Goal: Task Accomplishment & Management: Manage account settings

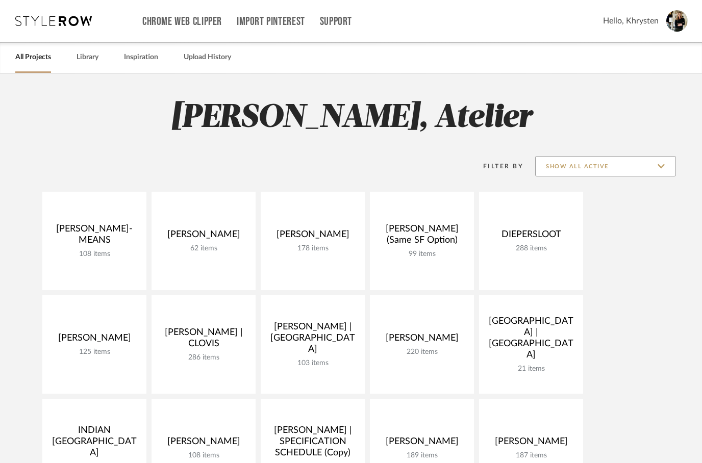
click at [612, 165] on input "Show All Active" at bounding box center [605, 166] width 141 height 20
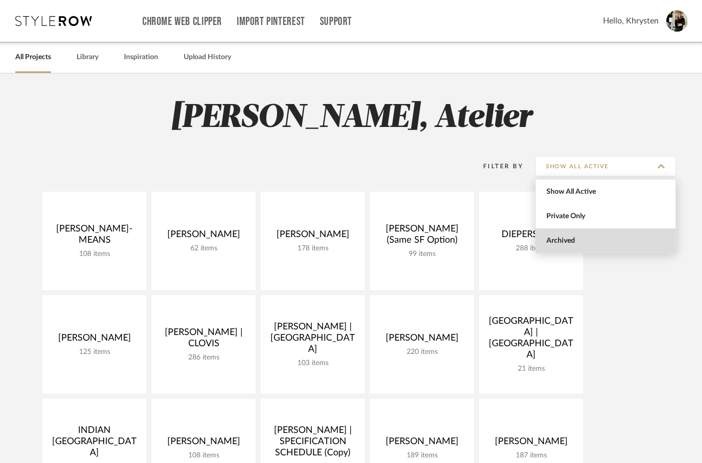
click at [557, 242] on span "Archived" at bounding box center [606, 241] width 121 height 9
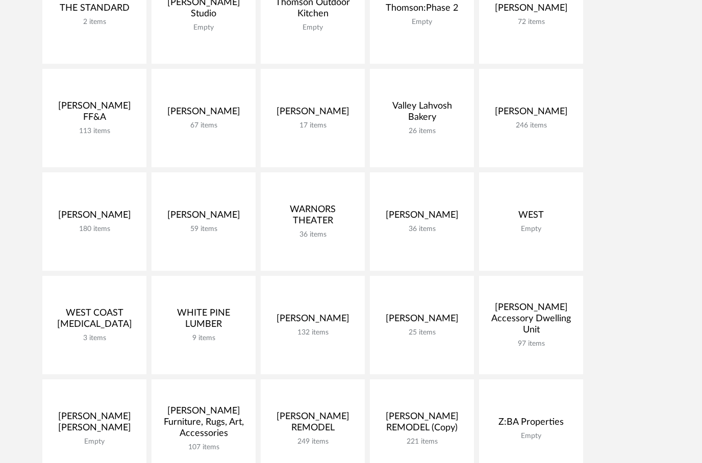
scroll to position [3227, 0]
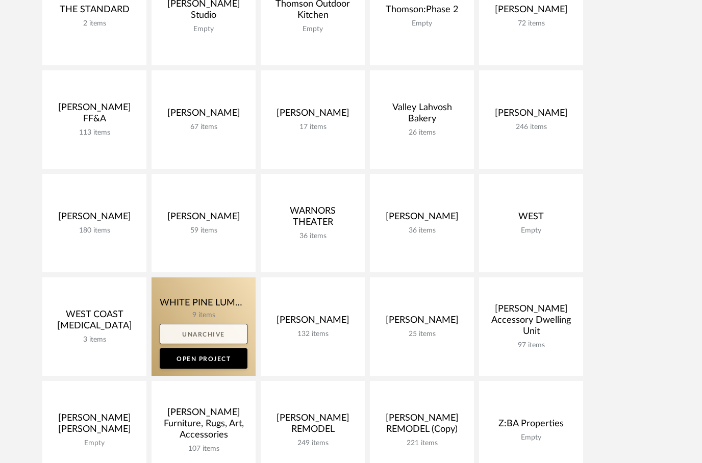
click at [201, 329] on link "Unarchive" at bounding box center [204, 334] width 88 height 20
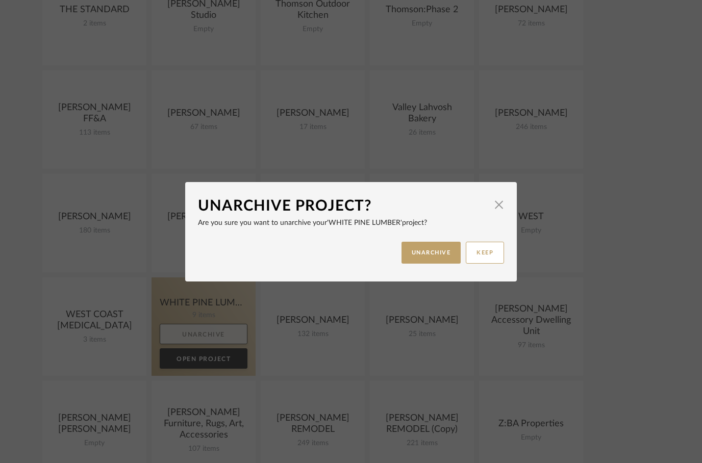
scroll to position [0, 0]
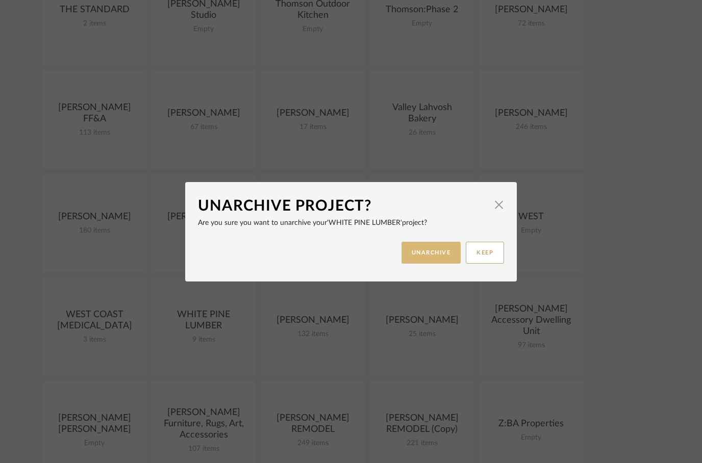
click at [424, 255] on button "UNARCHIVE" at bounding box center [431, 253] width 60 height 22
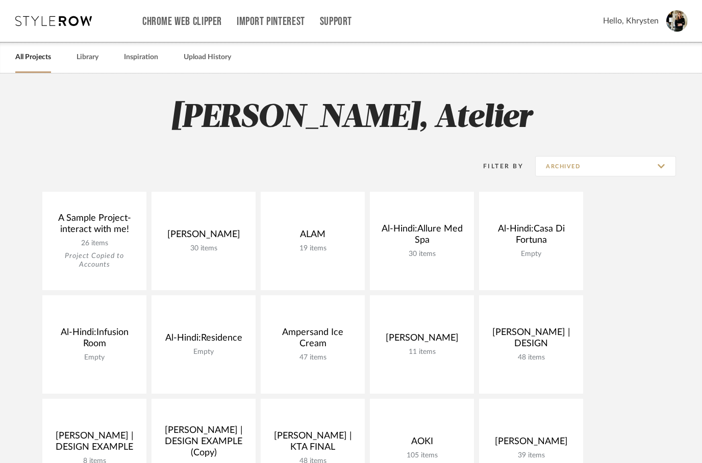
scroll to position [3227, 0]
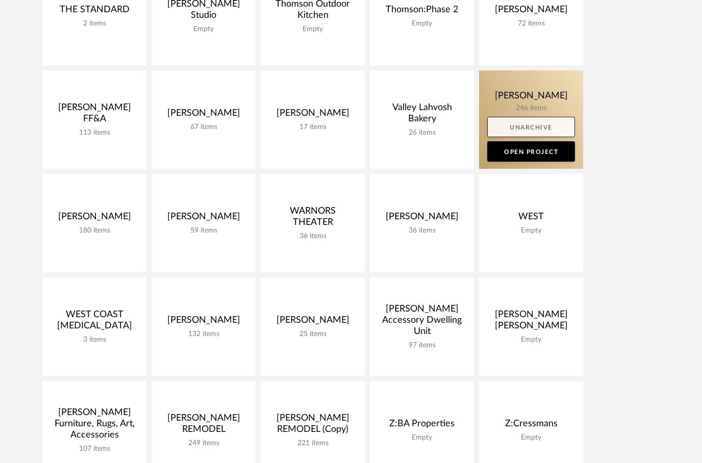
click at [537, 126] on link "Unarchive" at bounding box center [531, 127] width 88 height 20
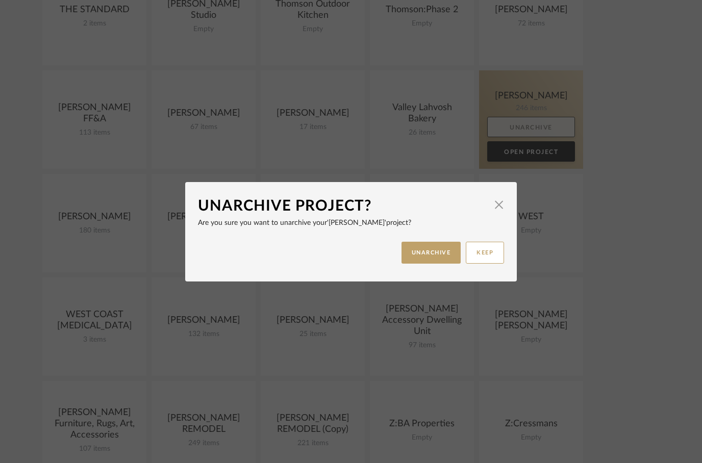
scroll to position [0, 0]
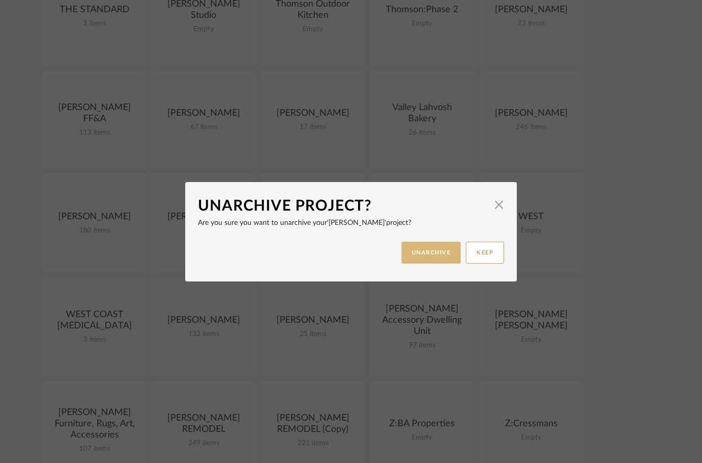
click at [429, 258] on button "UNARCHIVE" at bounding box center [431, 253] width 60 height 22
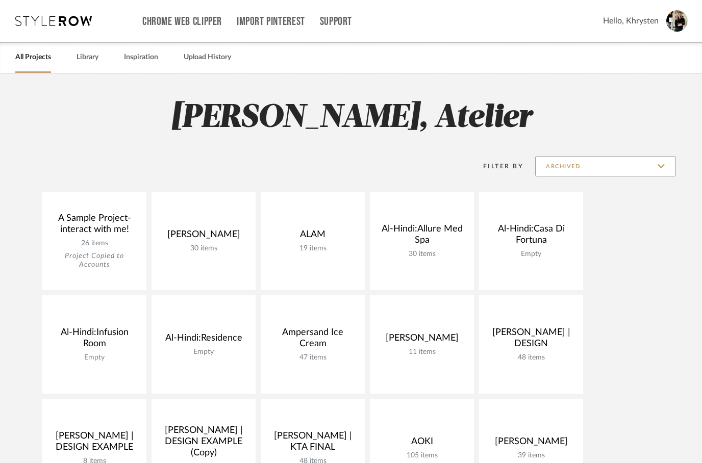
click at [602, 175] on input "Archived" at bounding box center [605, 166] width 141 height 20
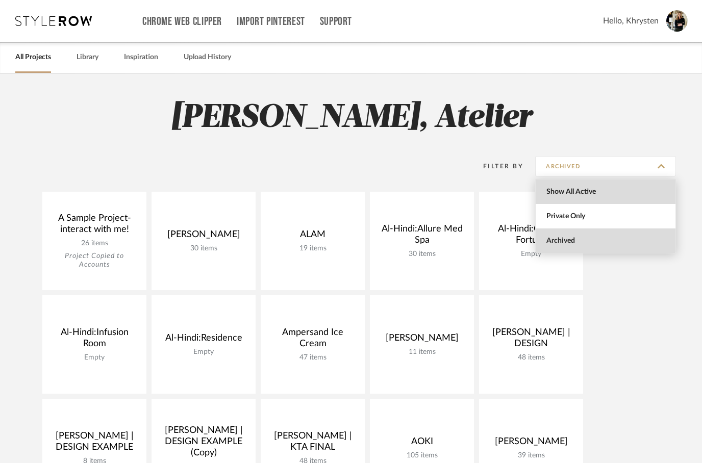
click at [568, 191] on span "Show All Active" at bounding box center [606, 192] width 121 height 9
type input "Show All Active"
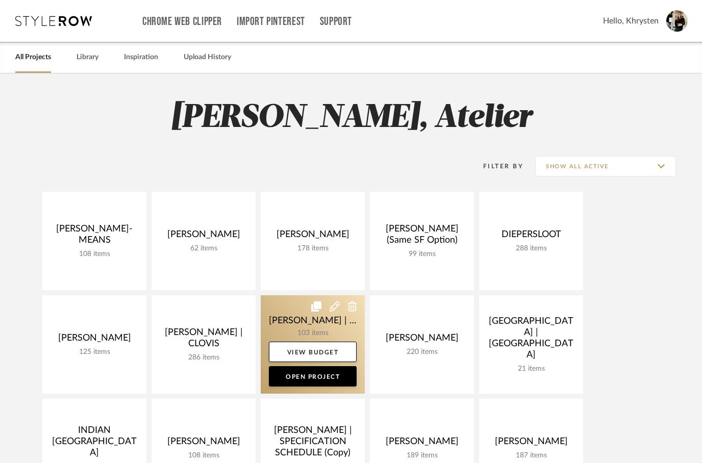
click at [335, 311] on button at bounding box center [334, 306] width 10 height 10
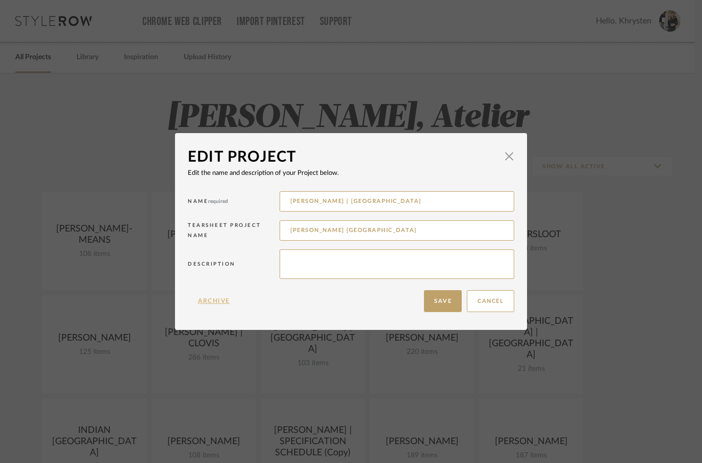
click at [215, 305] on button "Archive" at bounding box center [214, 301] width 53 height 22
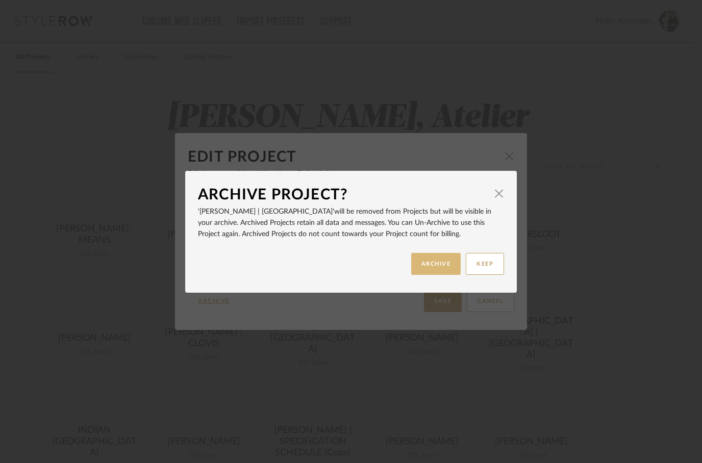
click at [430, 267] on button "ARCHIVE" at bounding box center [436, 264] width 50 height 22
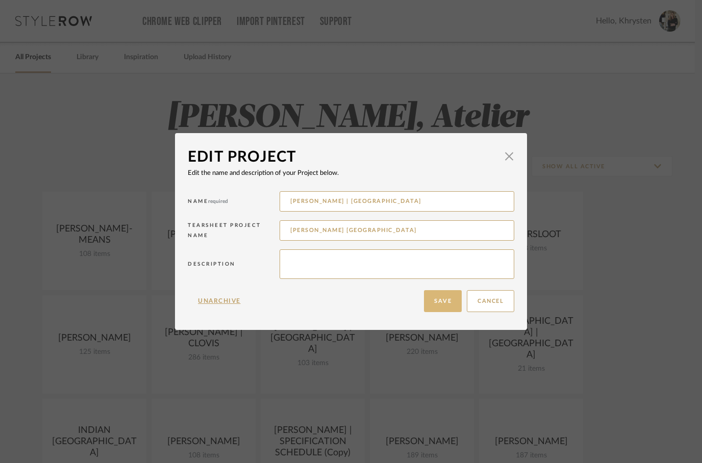
click at [437, 302] on button "Save" at bounding box center [443, 301] width 38 height 22
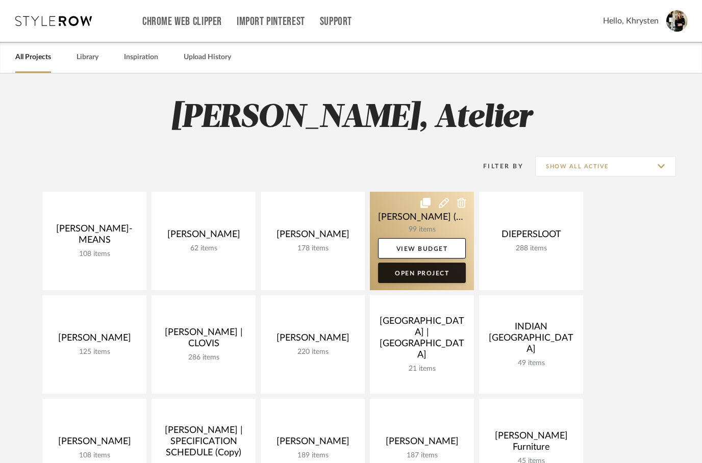
click at [411, 274] on link "Open Project" at bounding box center [422, 273] width 88 height 20
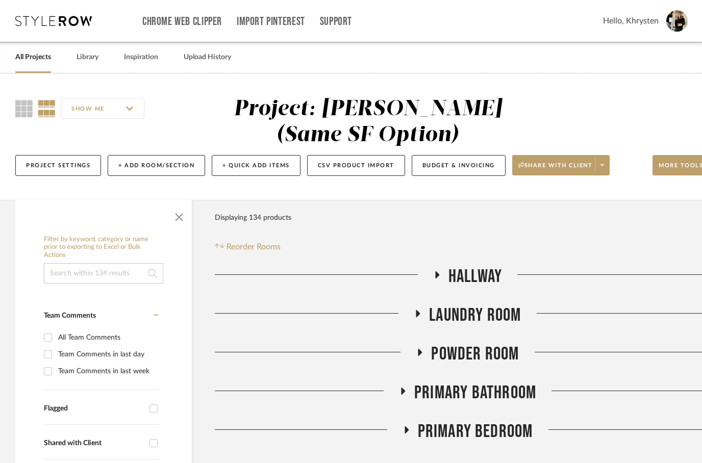
click at [51, 358] on input "Team Comments in last day" at bounding box center [48, 354] width 16 height 16
checkbox input "true"
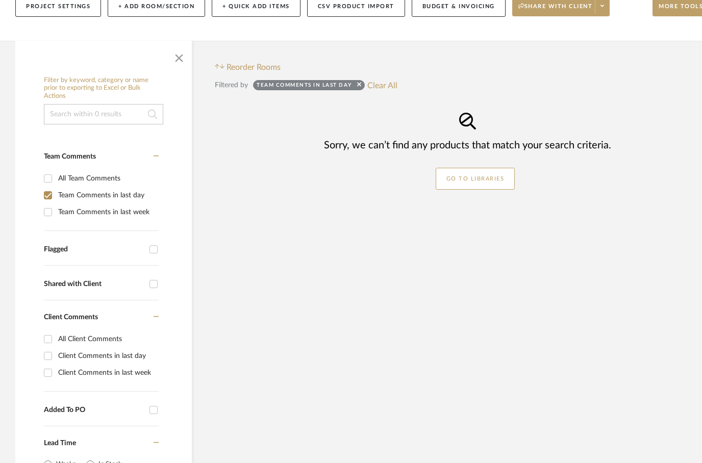
scroll to position [174, 0]
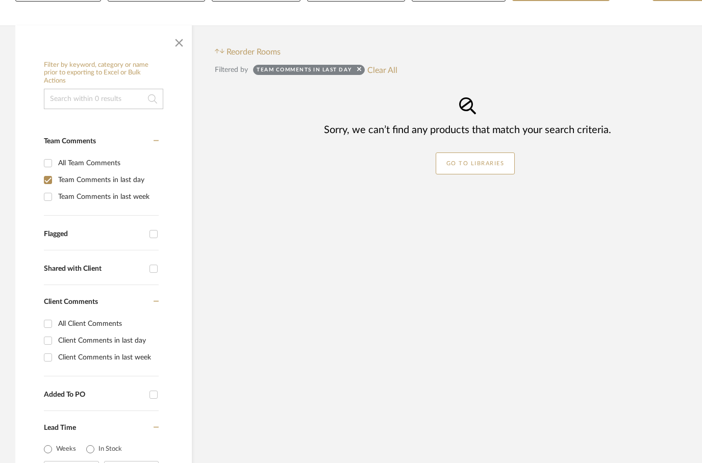
click at [51, 342] on input "Client Comments in last day" at bounding box center [48, 340] width 16 height 16
checkbox input "true"
click at [51, 186] on input "Team Comments in last day" at bounding box center [48, 180] width 16 height 16
checkbox input "false"
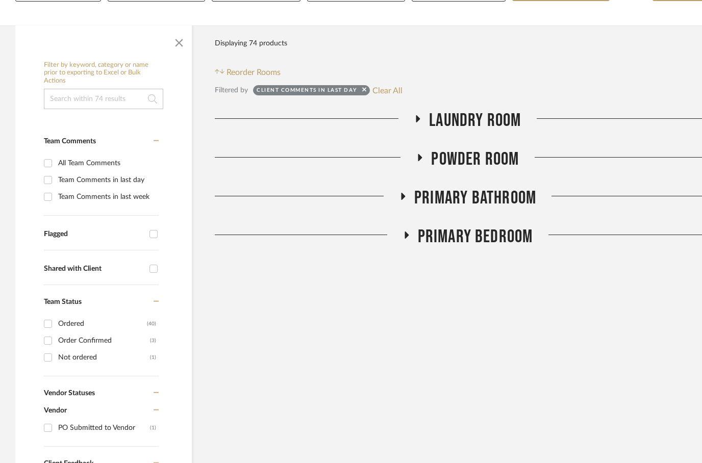
click at [414, 239] on h3 "Primary Bedroom" at bounding box center [467, 237] width 131 height 22
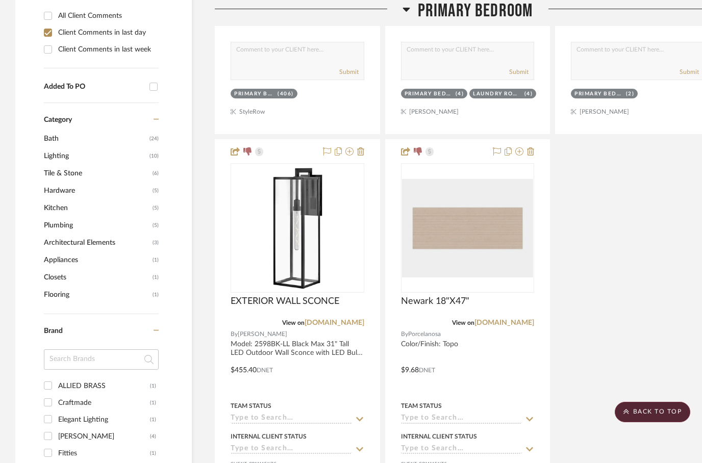
scroll to position [793, 0]
